Goal: Task Accomplishment & Management: Use online tool/utility

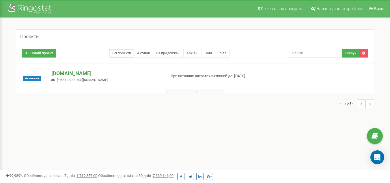
click at [86, 75] on p "[DOMAIN_NAME]" at bounding box center [106, 74] width 110 height 8
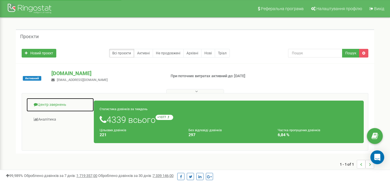
drag, startPoint x: 51, startPoint y: 105, endPoint x: 56, endPoint y: 103, distance: 5.0
click at [51, 105] on link "Центр звернень" at bounding box center [60, 105] width 68 height 14
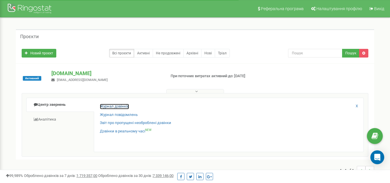
click at [112, 107] on link "Журнал дзвінків" at bounding box center [114, 106] width 29 height 5
click at [119, 107] on link "Журнал дзвінків" at bounding box center [114, 106] width 29 height 5
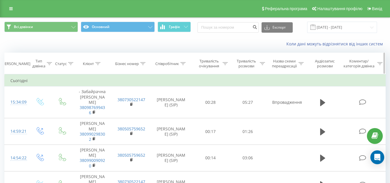
drag, startPoint x: 243, startPoint y: 62, endPoint x: 245, endPoint y: 65, distance: 3.9
click at [243, 62] on div "Тривалість розмови" at bounding box center [247, 64] width 24 height 10
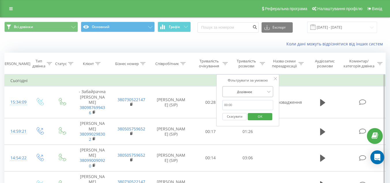
click at [250, 90] on div at bounding box center [244, 91] width 41 height 5
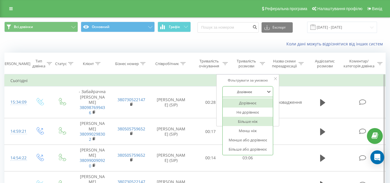
click at [247, 121] on div "Більше ніж" at bounding box center [248, 121] width 50 height 9
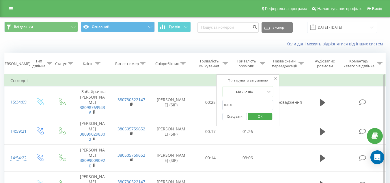
click at [266, 106] on input "text" at bounding box center [247, 105] width 51 height 10
type input "01:00"
click at [262, 120] on span "OK" at bounding box center [260, 116] width 16 height 9
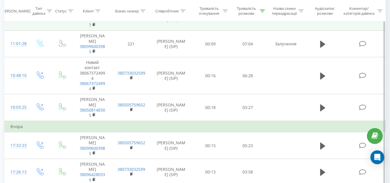
scroll to position [549, 0]
